Goal: Check status: Check status

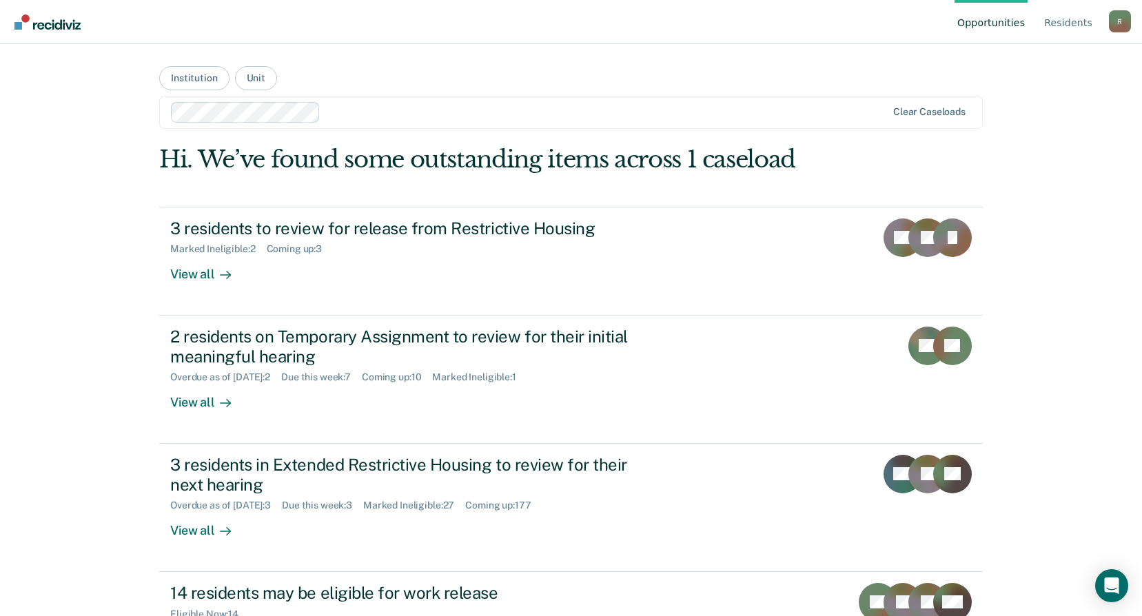
click at [67, 410] on div "Opportunities Resident s Richard.Crocker@doc.mo.gov R Profile How it works Log …" at bounding box center [571, 308] width 1142 height 616
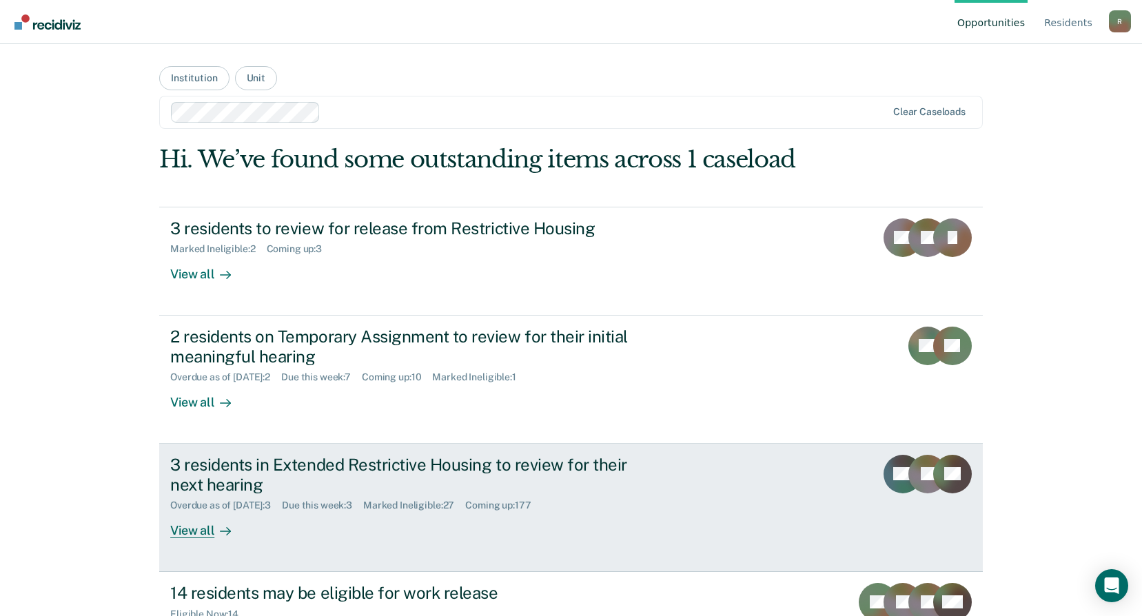
click at [472, 480] on div "3 residents in Extended Restrictive Housing to review for their next hearing" at bounding box center [412, 475] width 484 height 40
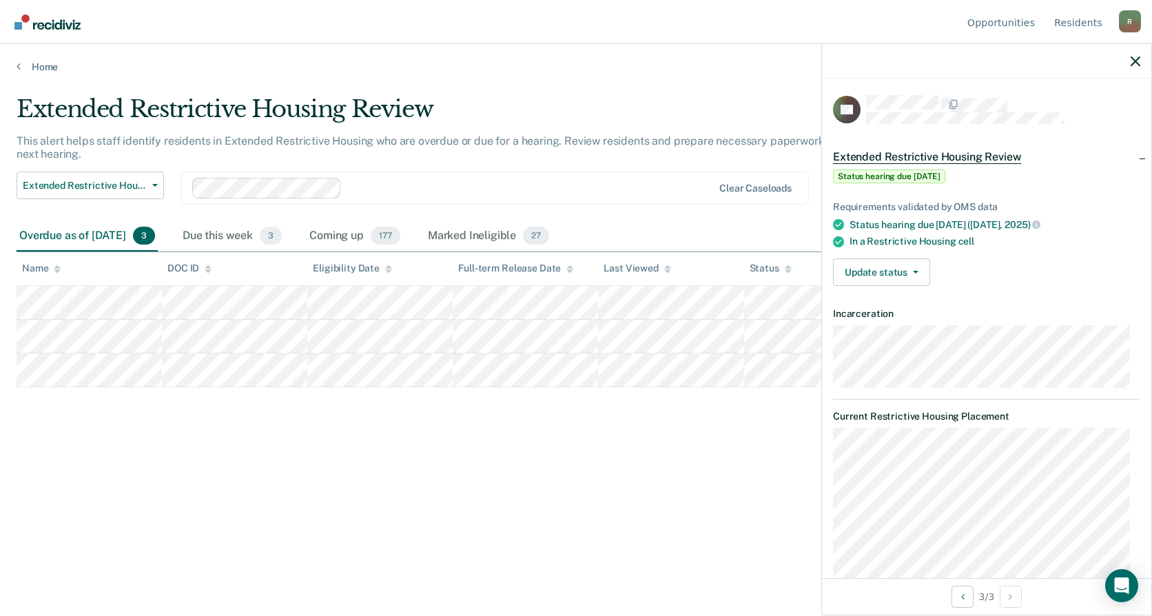
click at [313, 478] on div "Extended Restrictive Housing Review This alert helps staff identify residents i…" at bounding box center [576, 304] width 1119 height 418
click at [300, 545] on div "Extended Restrictive Housing Review This alert helps staff identify residents i…" at bounding box center [576, 326] width 1119 height 462
